Goal: Information Seeking & Learning: Learn about a topic

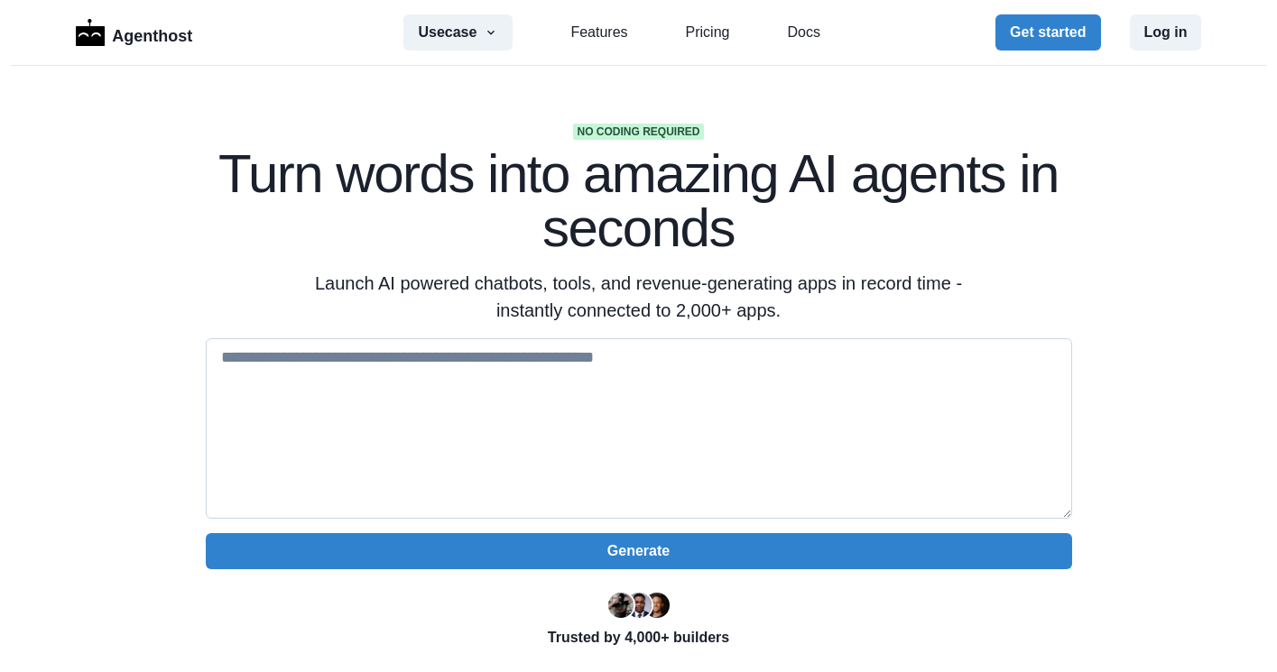
scroll to position [53, 0]
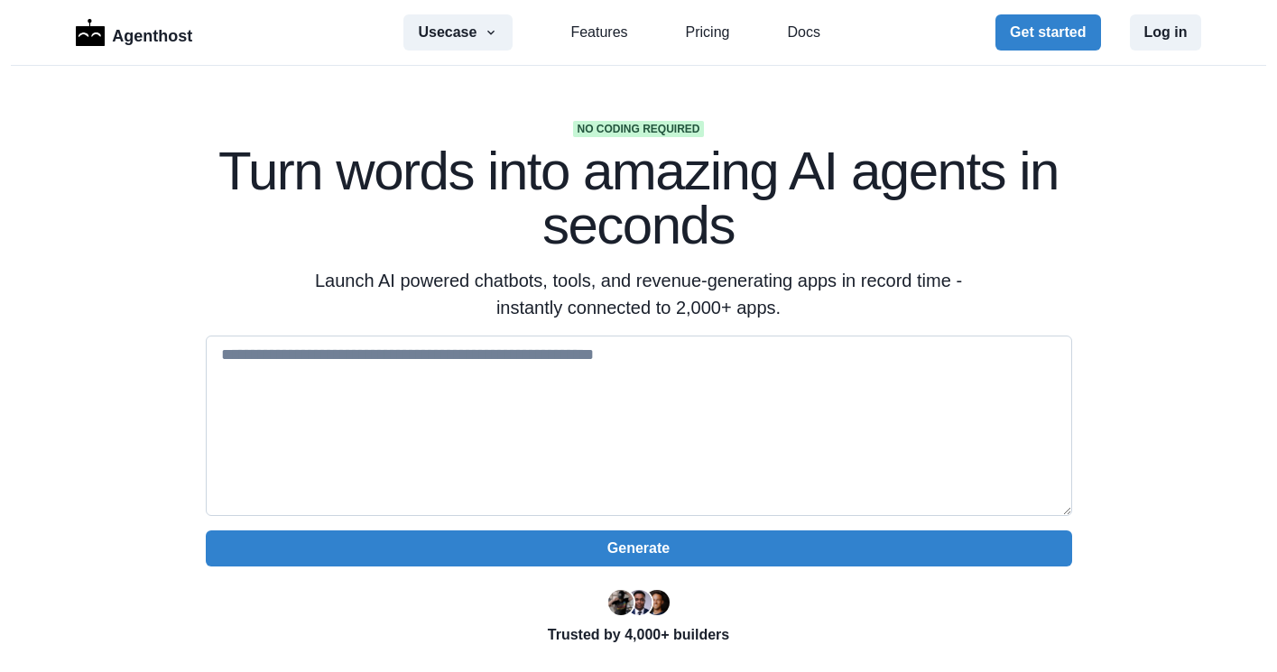
click at [650, 389] on textarea at bounding box center [639, 426] width 866 height 181
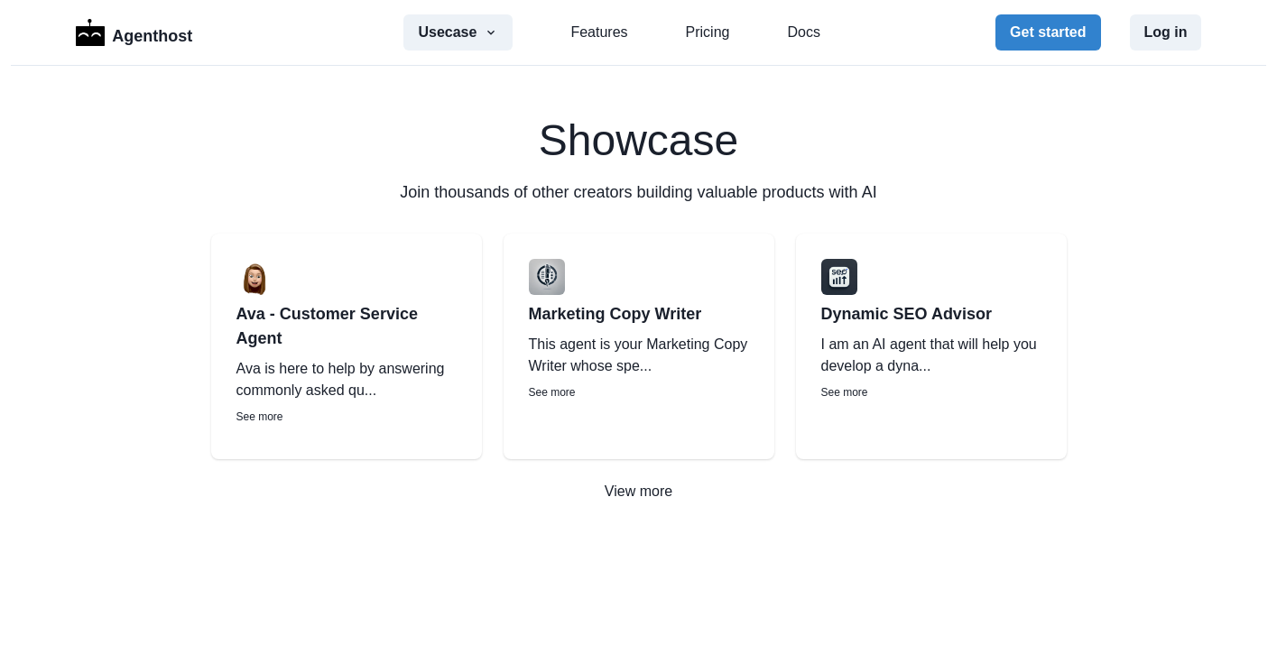
scroll to position [2567, 0]
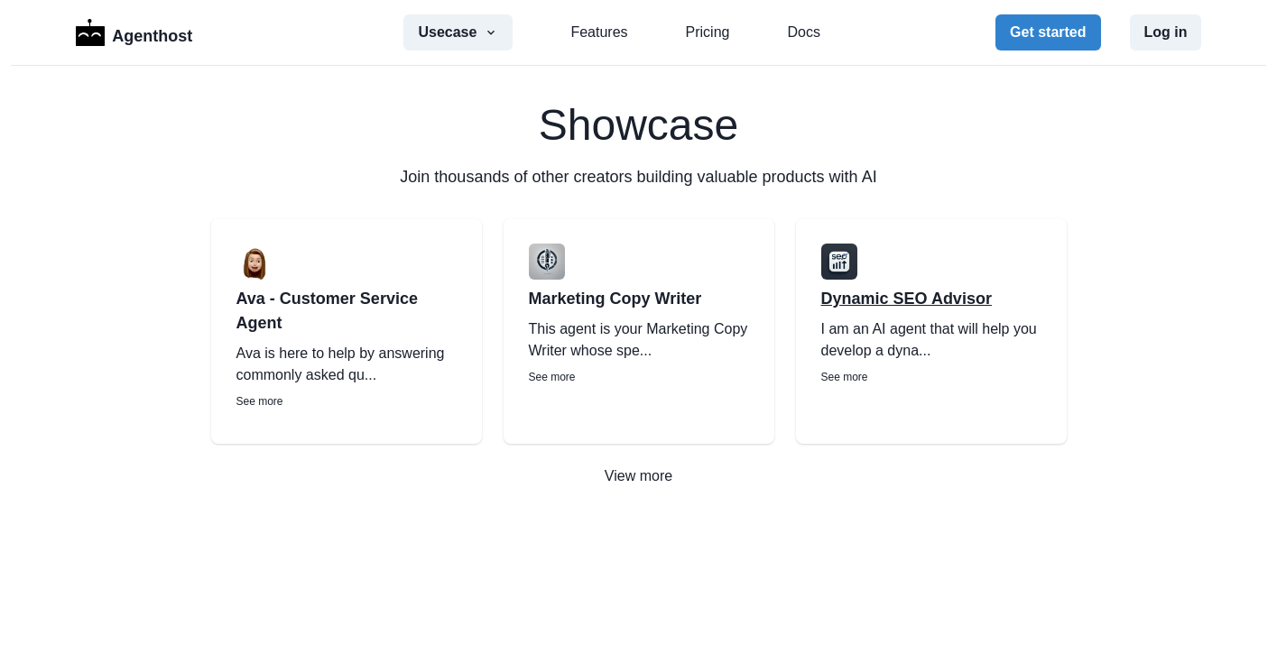
click at [868, 300] on p "Dynamic SEO Advisor" at bounding box center [931, 299] width 220 height 24
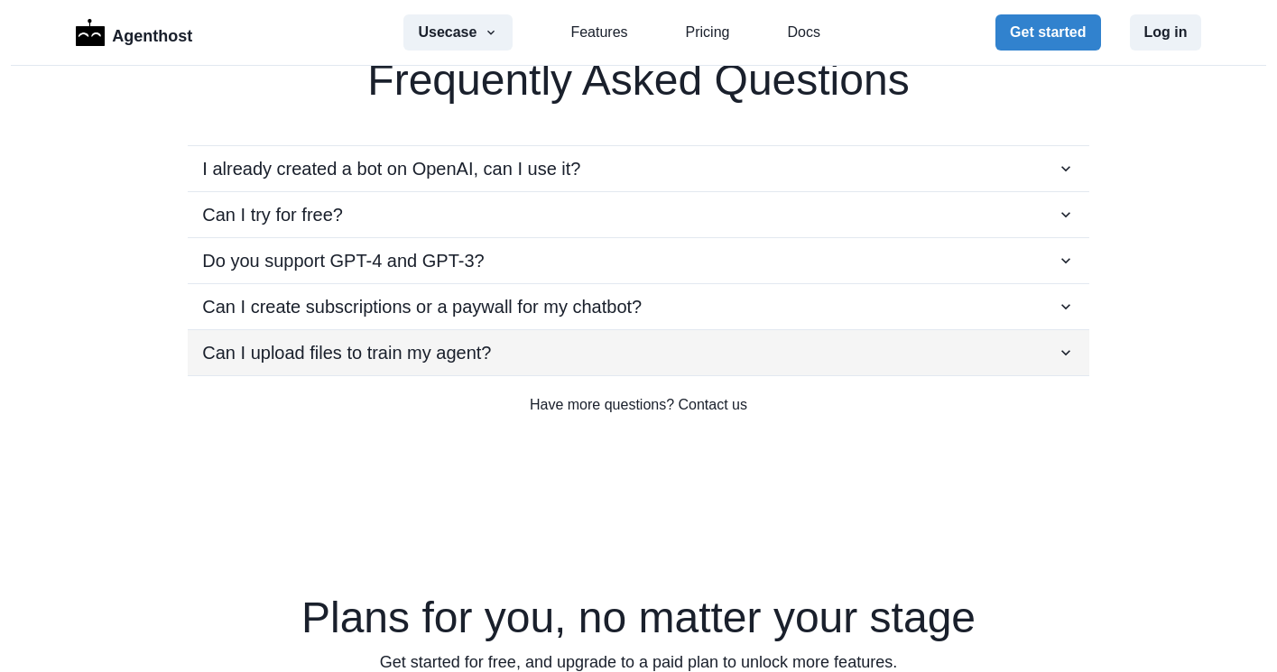
scroll to position [3265, 0]
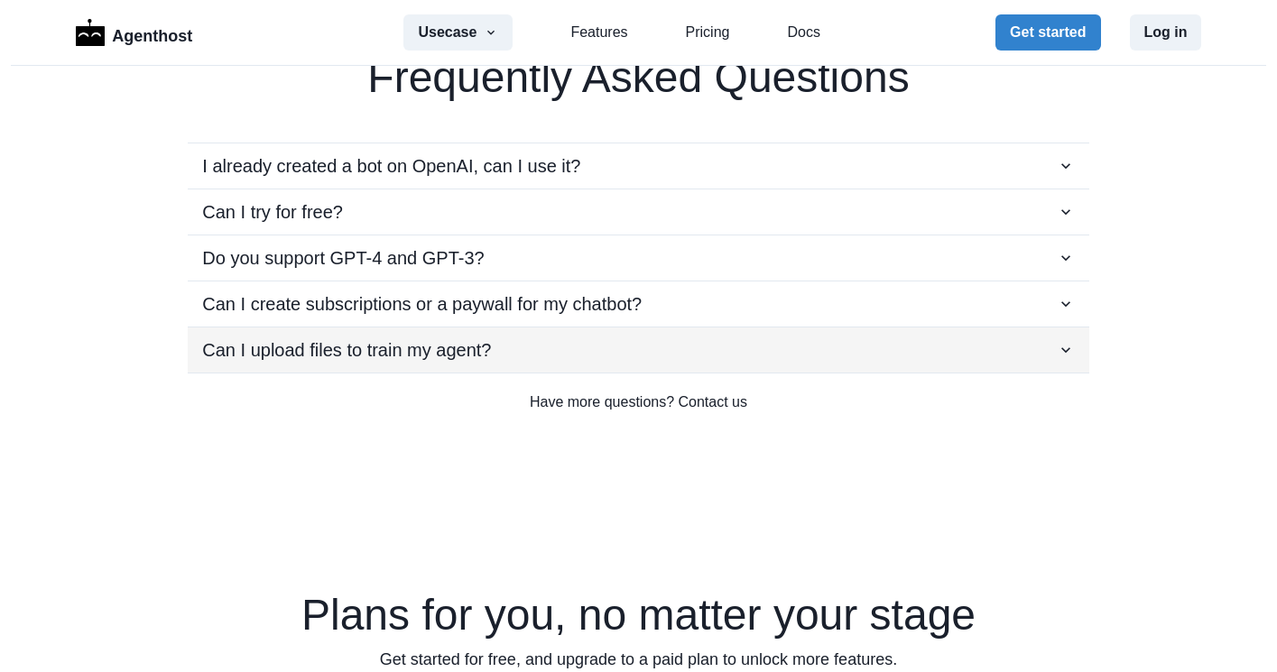
click at [589, 349] on div "Can I upload files to train my agent?" at bounding box center [638, 350] width 872 height 27
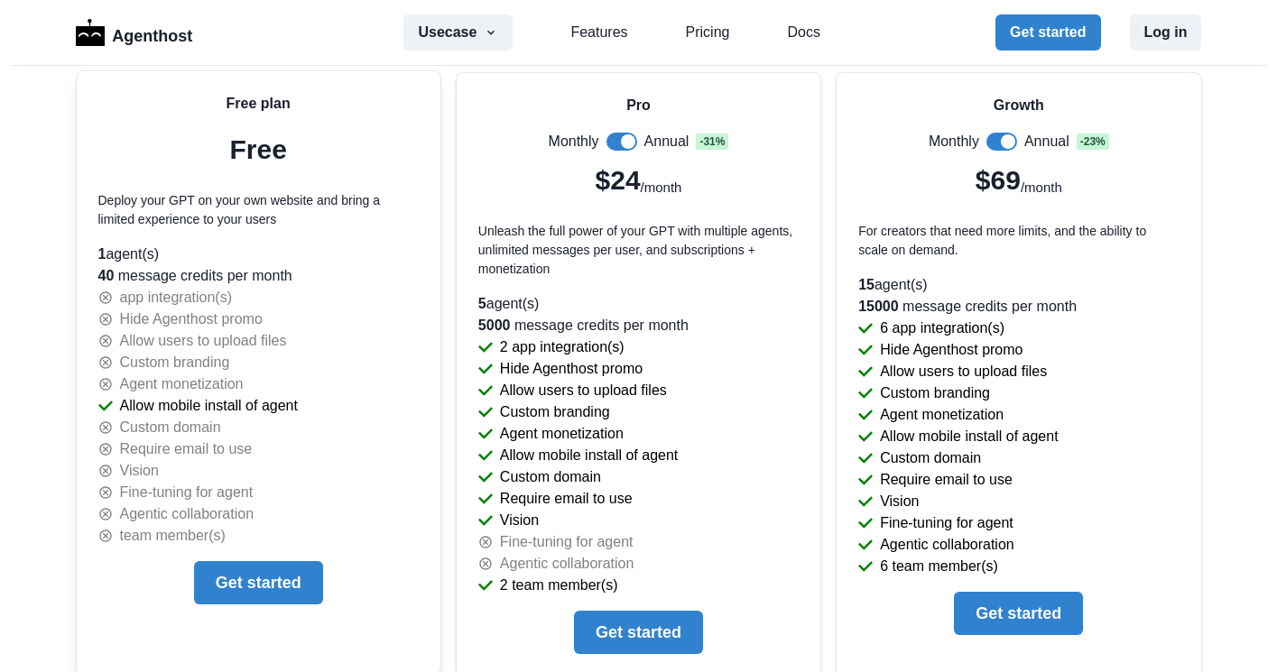
scroll to position [3939, 0]
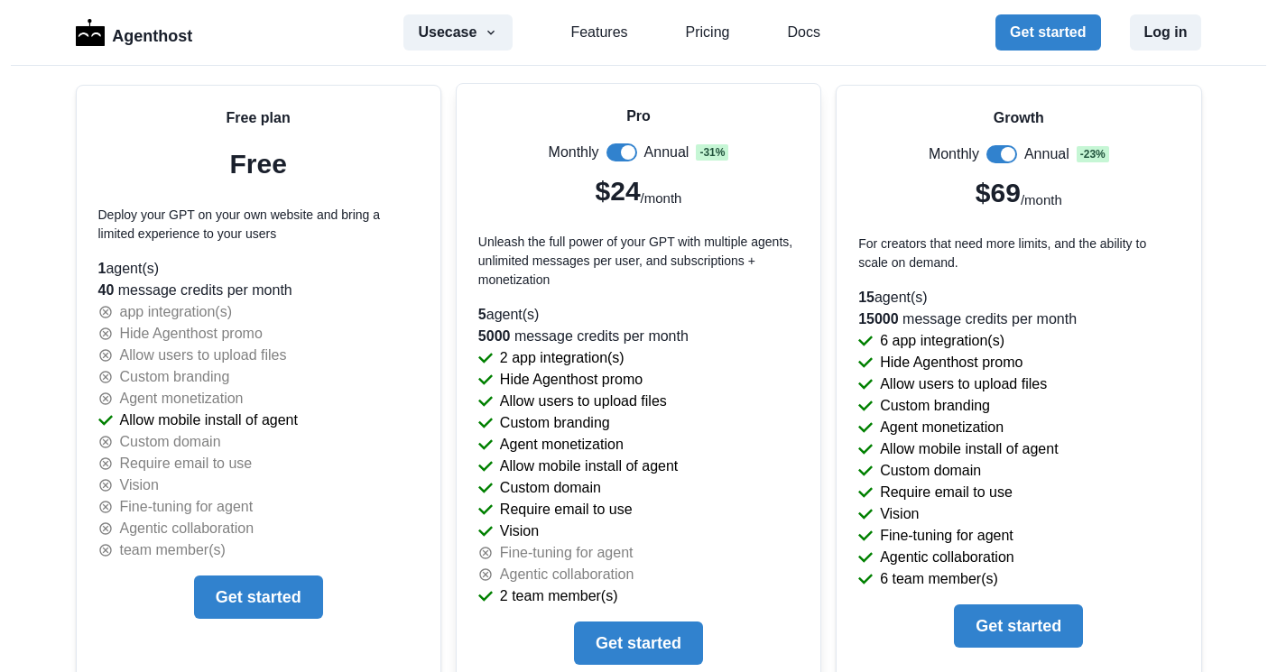
click at [621, 153] on span at bounding box center [628, 152] width 14 height 14
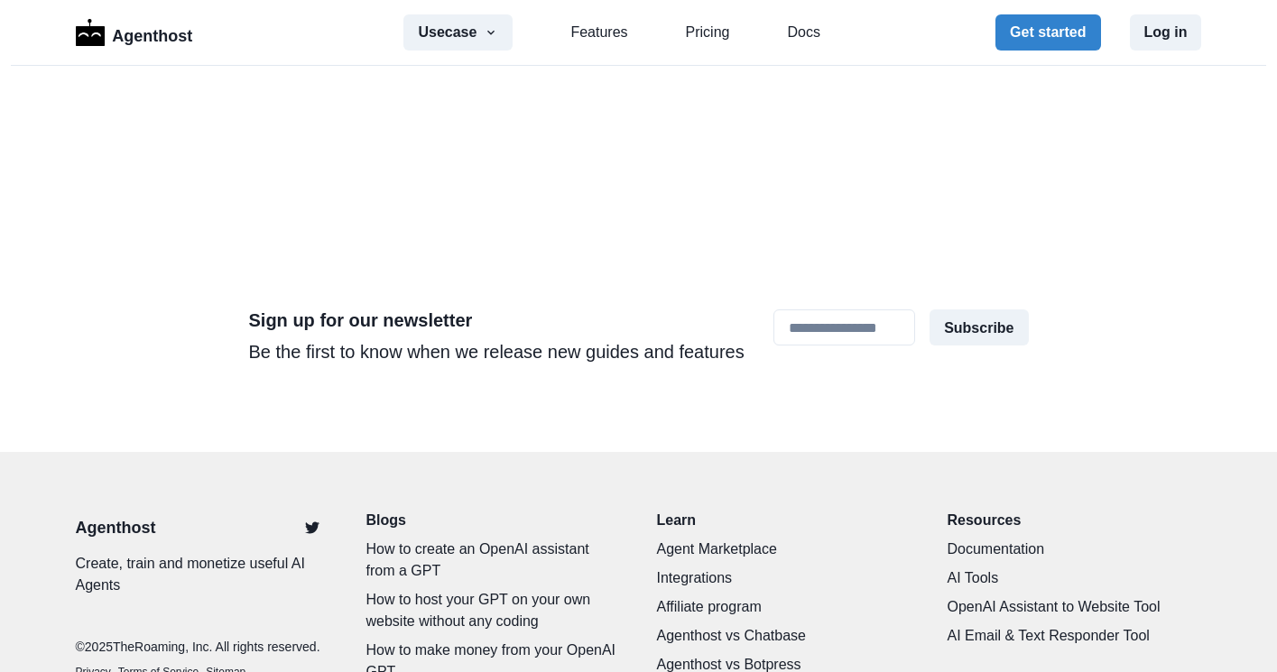
scroll to position [5557, 0]
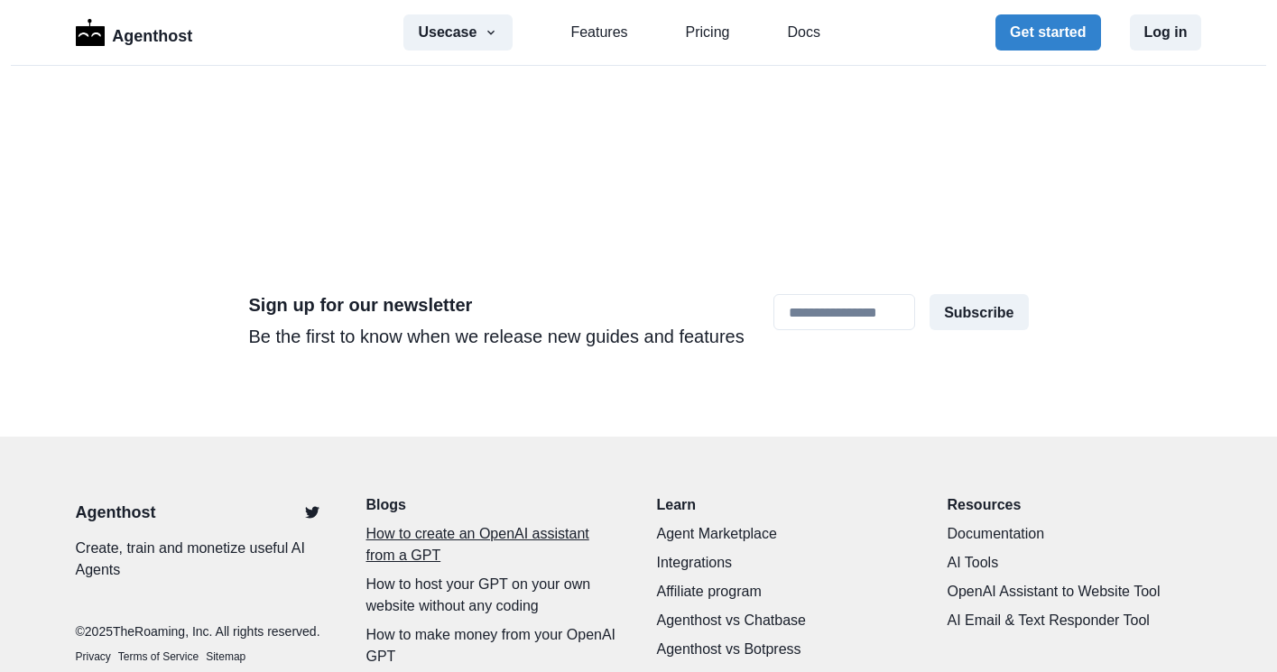
click at [538, 523] on p "How to create an OpenAI assistant from a GPT" at bounding box center [493, 544] width 255 height 43
click at [520, 574] on p "How to host your GPT on your own website without any coding" at bounding box center [493, 595] width 255 height 43
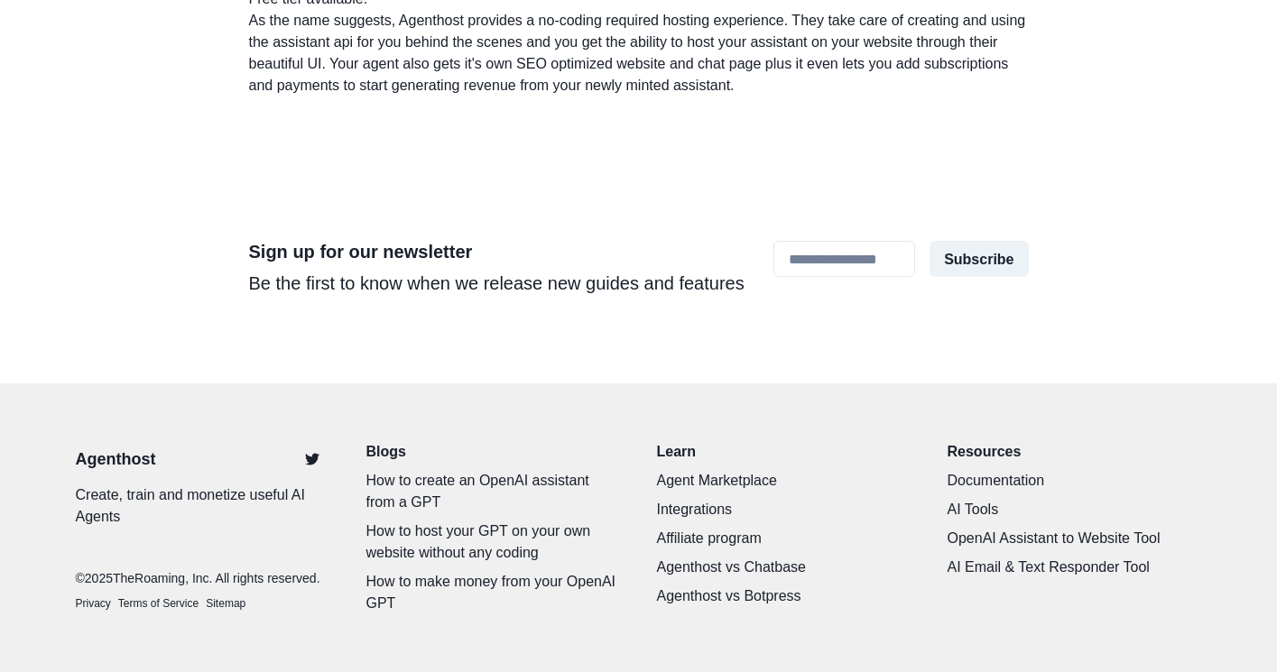
scroll to position [2064, 0]
click at [706, 470] on link "Agent Marketplace" at bounding box center [784, 481] width 255 height 22
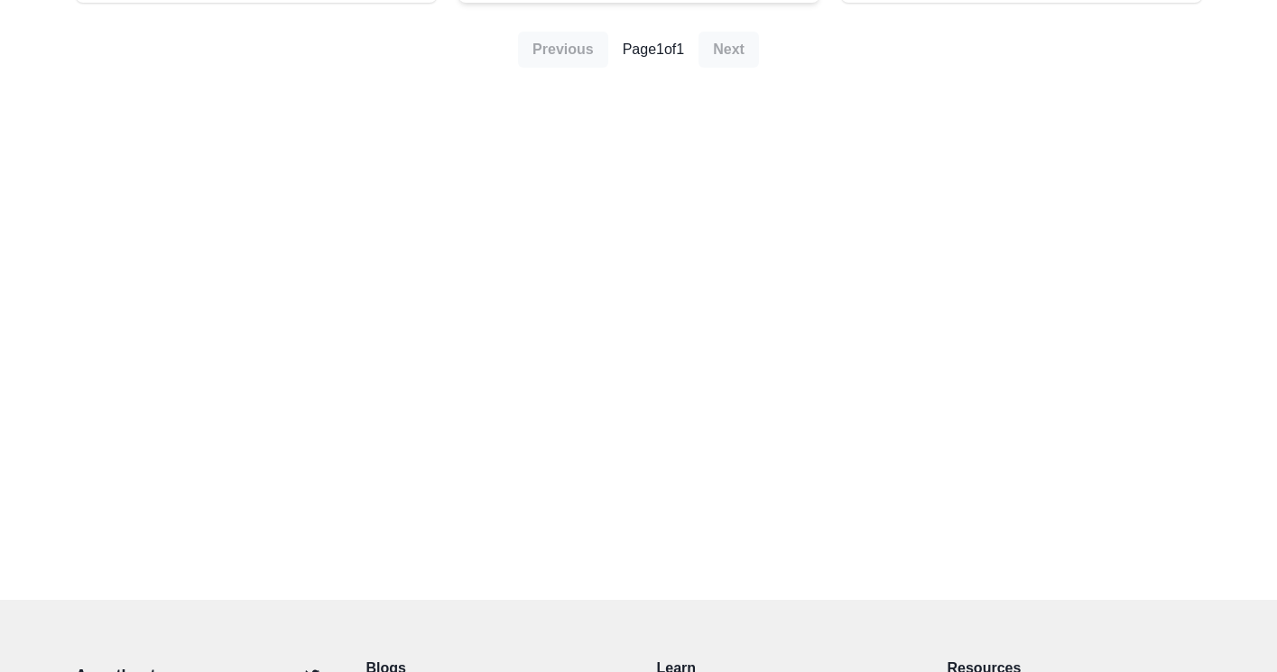
scroll to position [782, 0]
